Goal: Find specific page/section: Find specific page/section

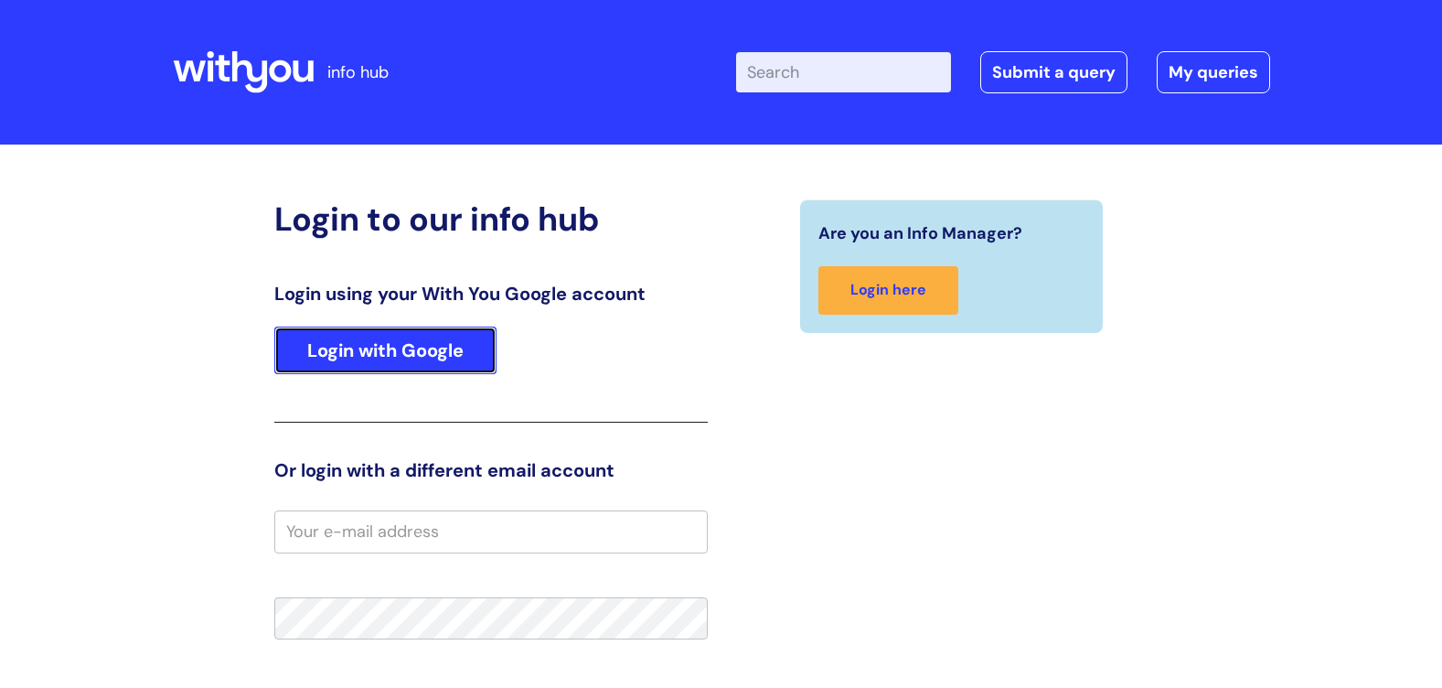
click at [367, 335] on link "Login with Google" at bounding box center [385, 350] width 222 height 48
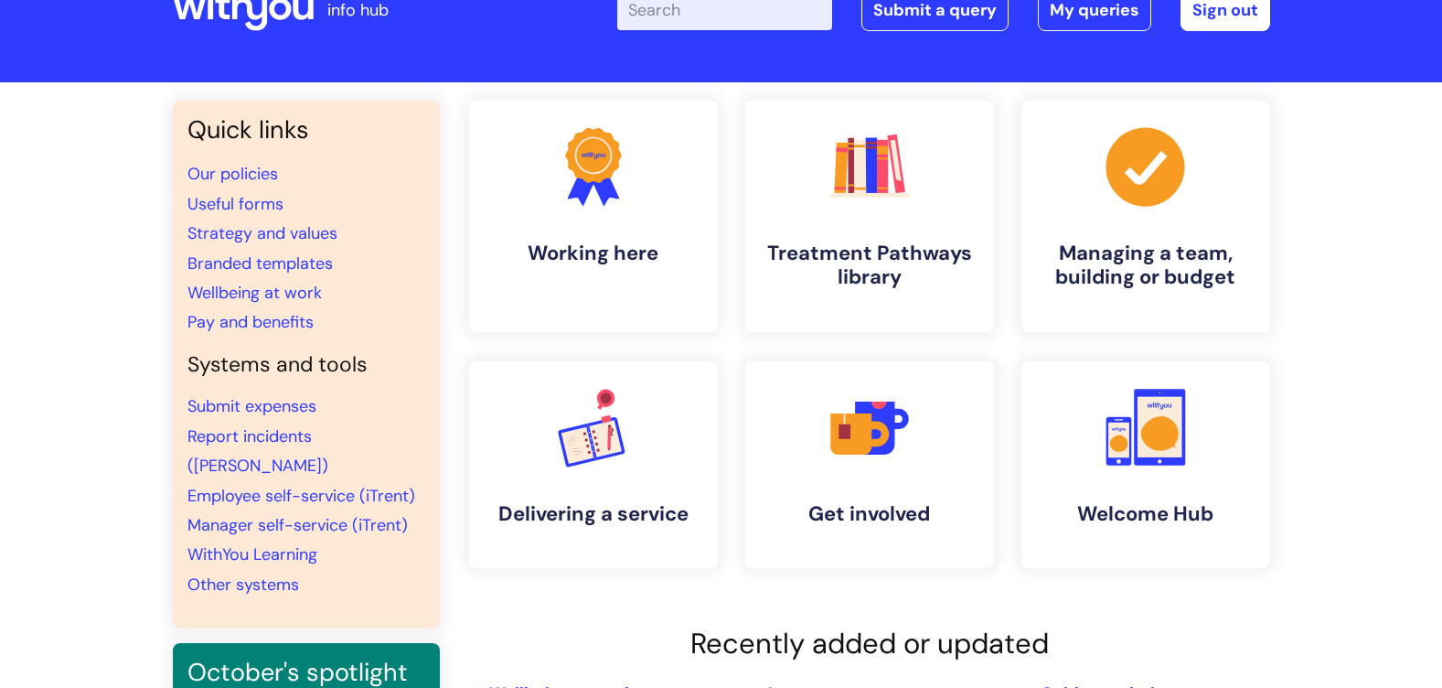
scroll to position [91, 0]
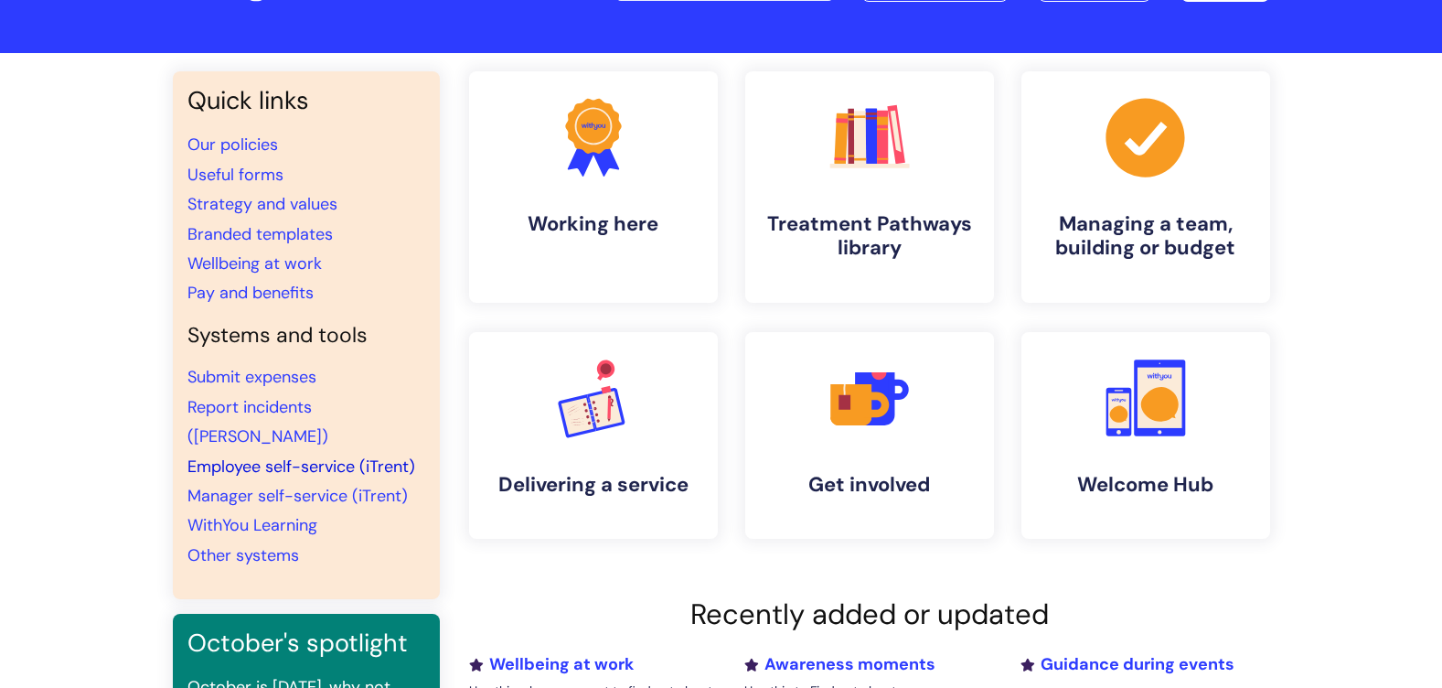
click at [310, 455] on link "Employee self-service (iTrent)" at bounding box center [301, 466] width 228 height 22
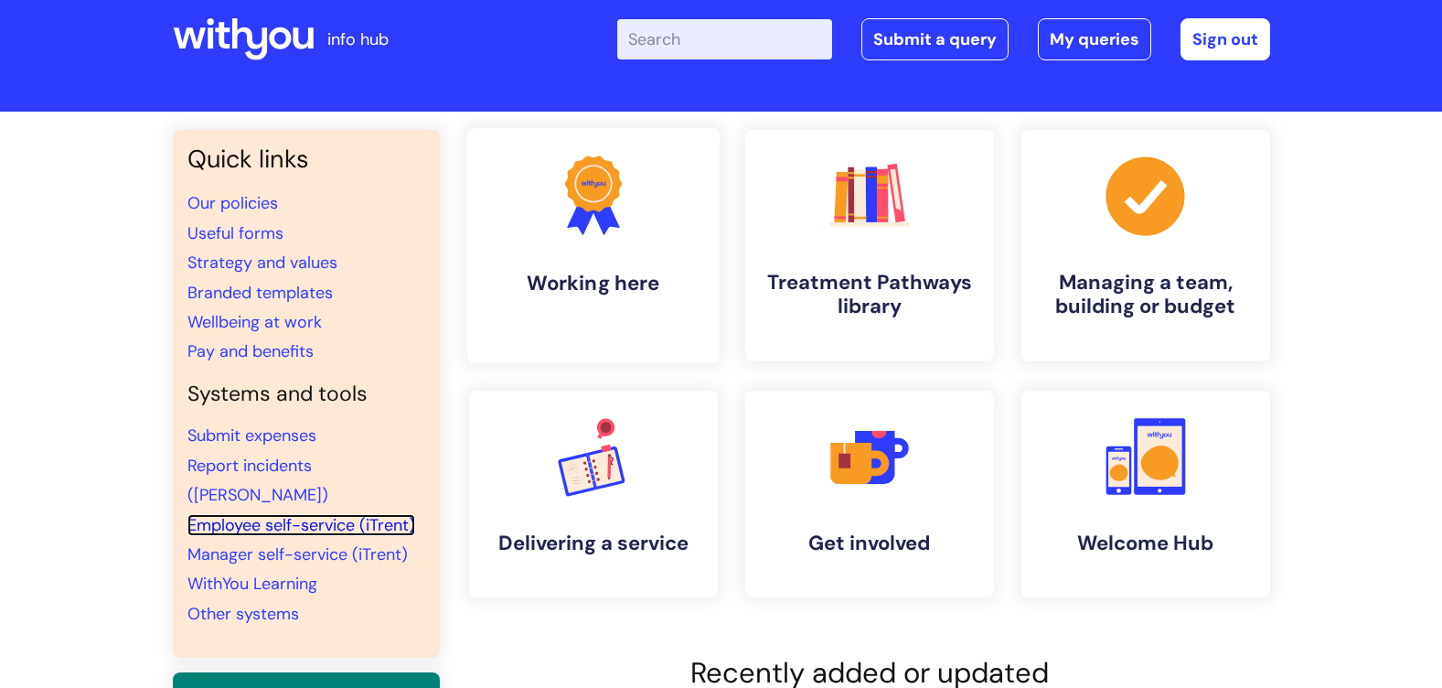
scroll to position [0, 0]
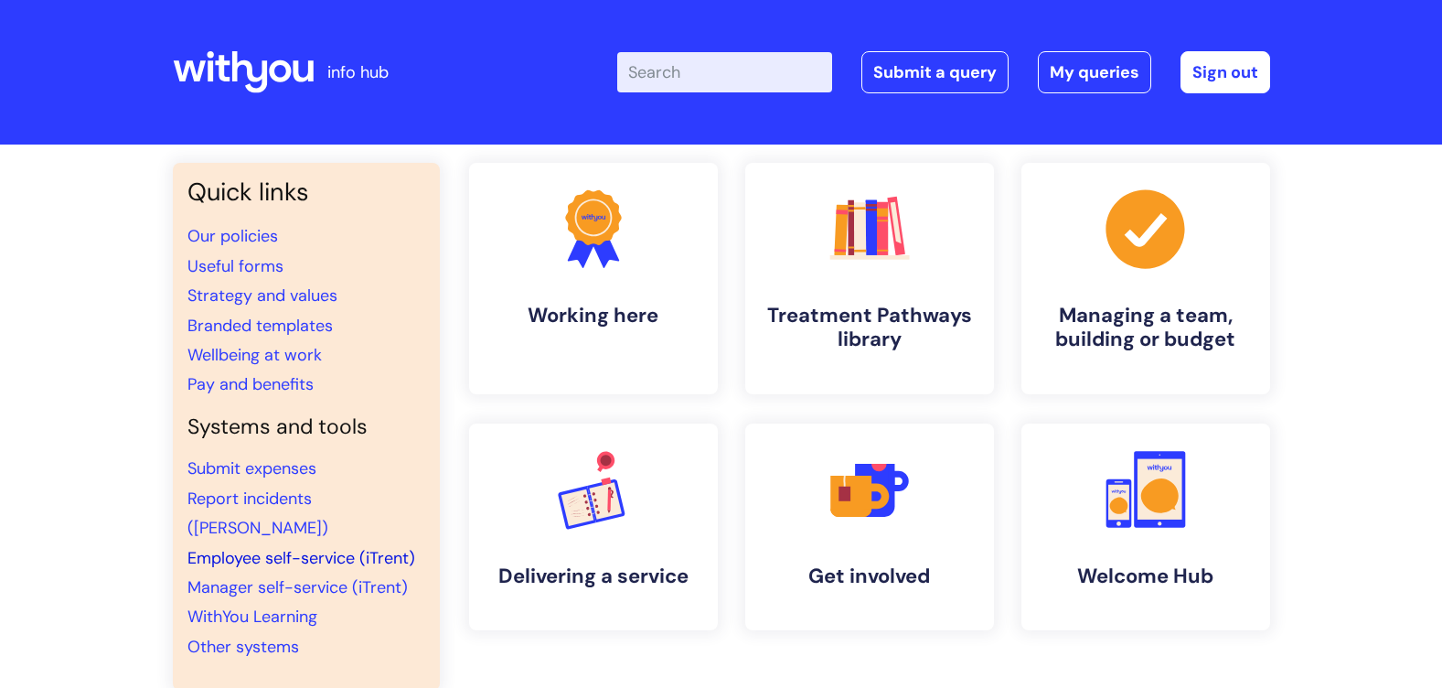
click at [283, 547] on link "Employee self-service (iTrent)" at bounding box center [301, 558] width 228 height 22
click at [293, 547] on link "Employee self-service (iTrent)" at bounding box center [301, 558] width 228 height 22
